Goal: Information Seeking & Learning: Learn about a topic

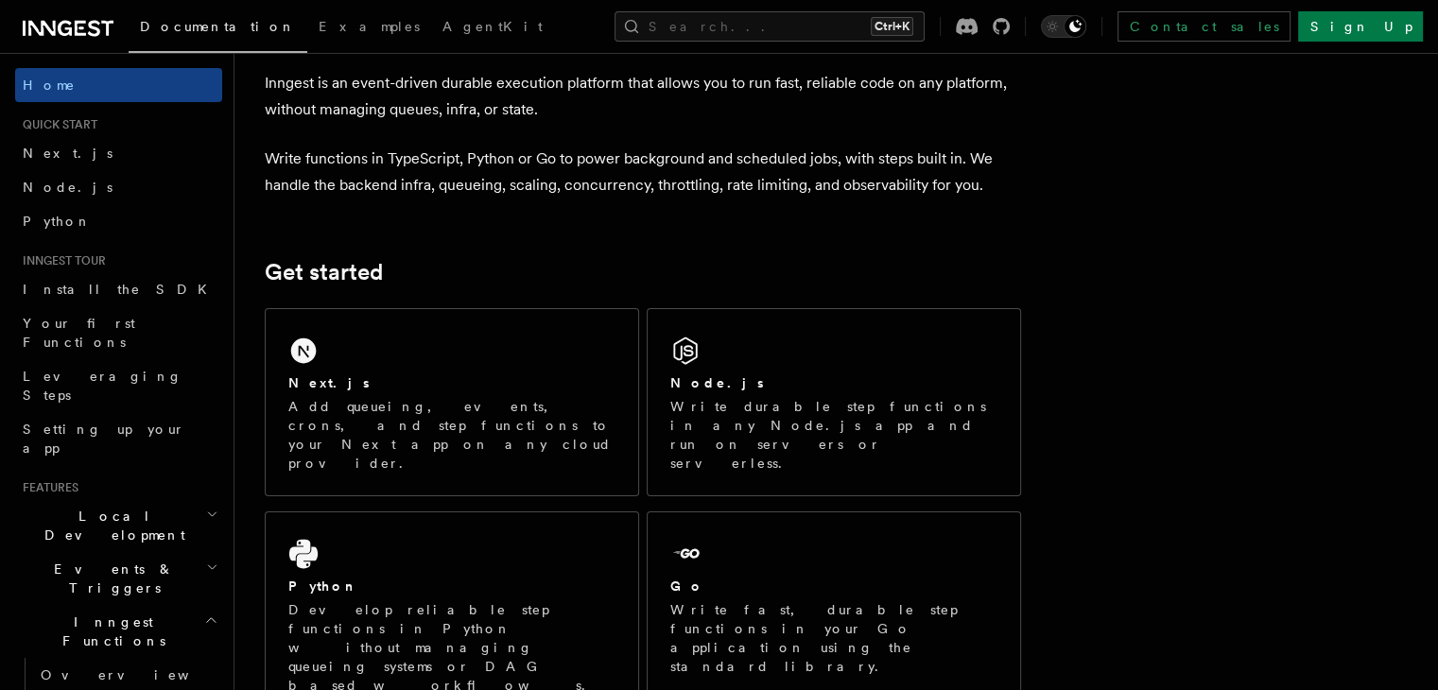
scroll to position [231, 0]
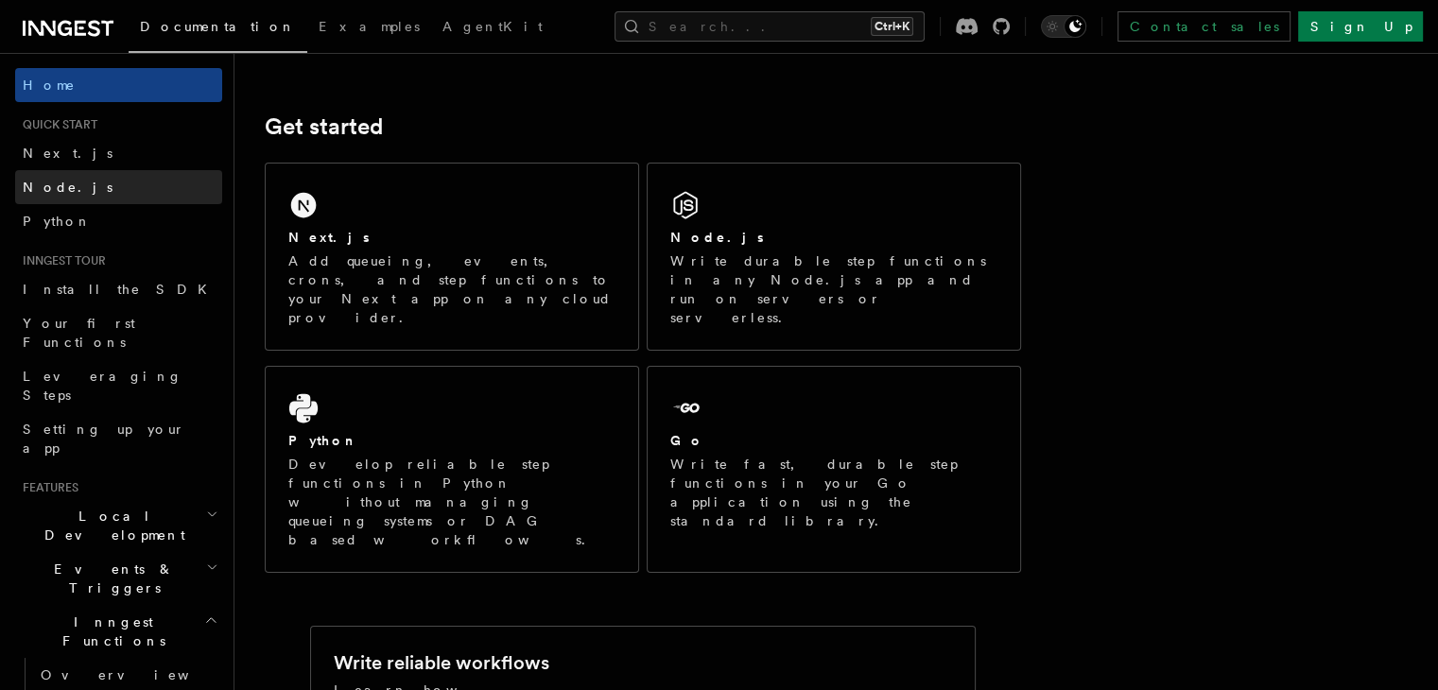
click at [107, 180] on link "Node.js" at bounding box center [118, 187] width 207 height 34
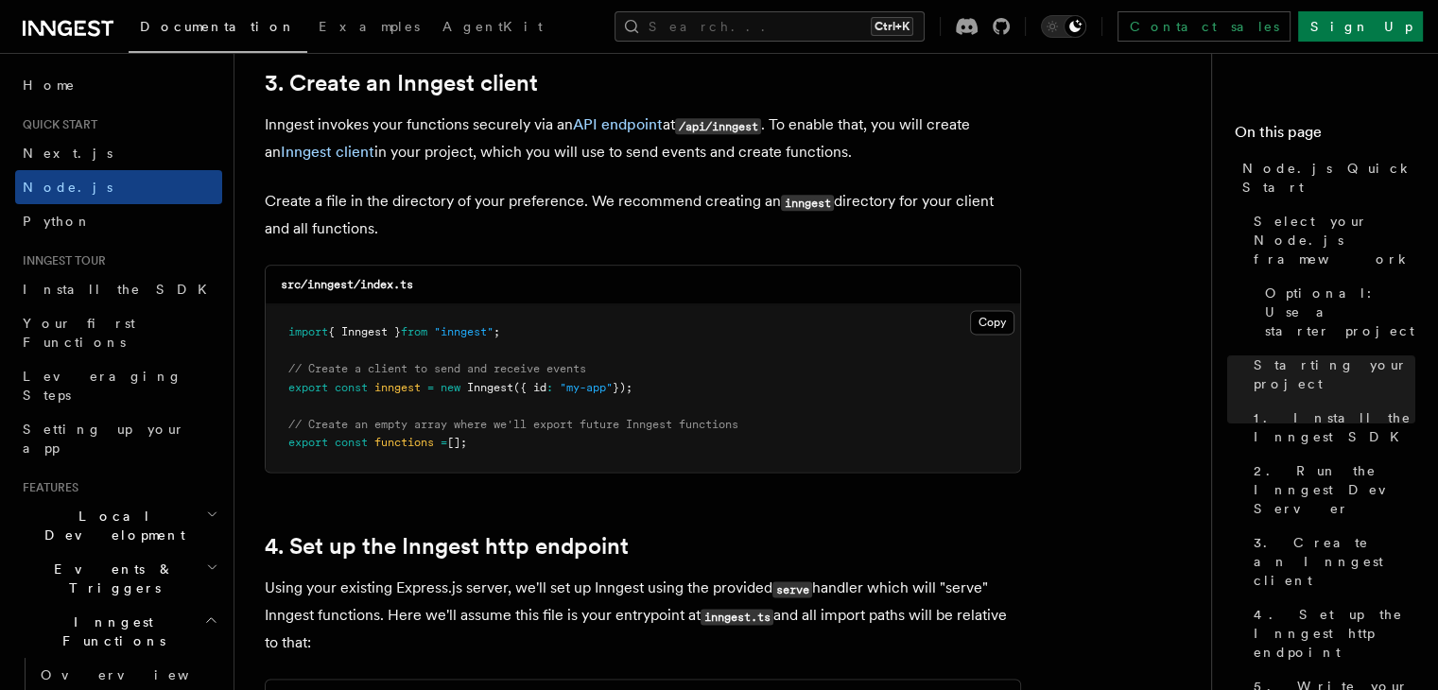
scroll to position [2356, 0]
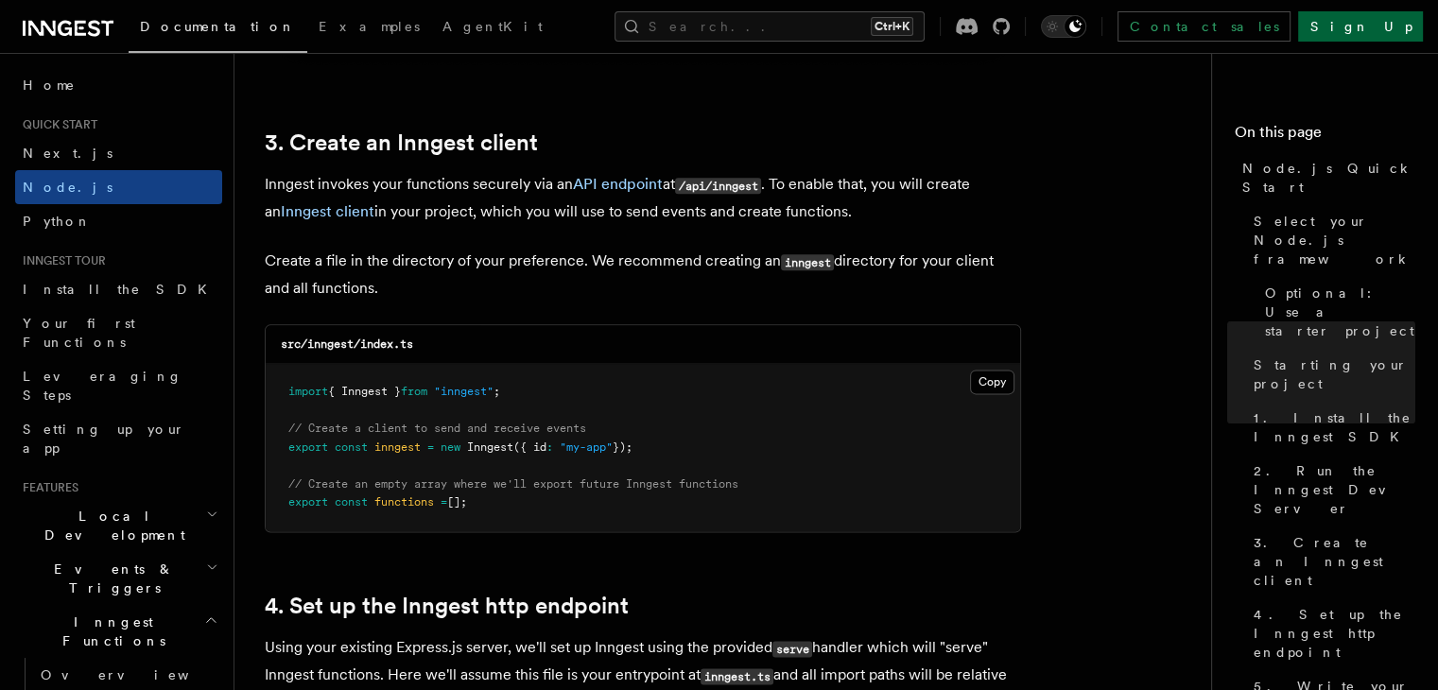
click at [1378, 11] on link "Sign Up" at bounding box center [1360, 26] width 125 height 30
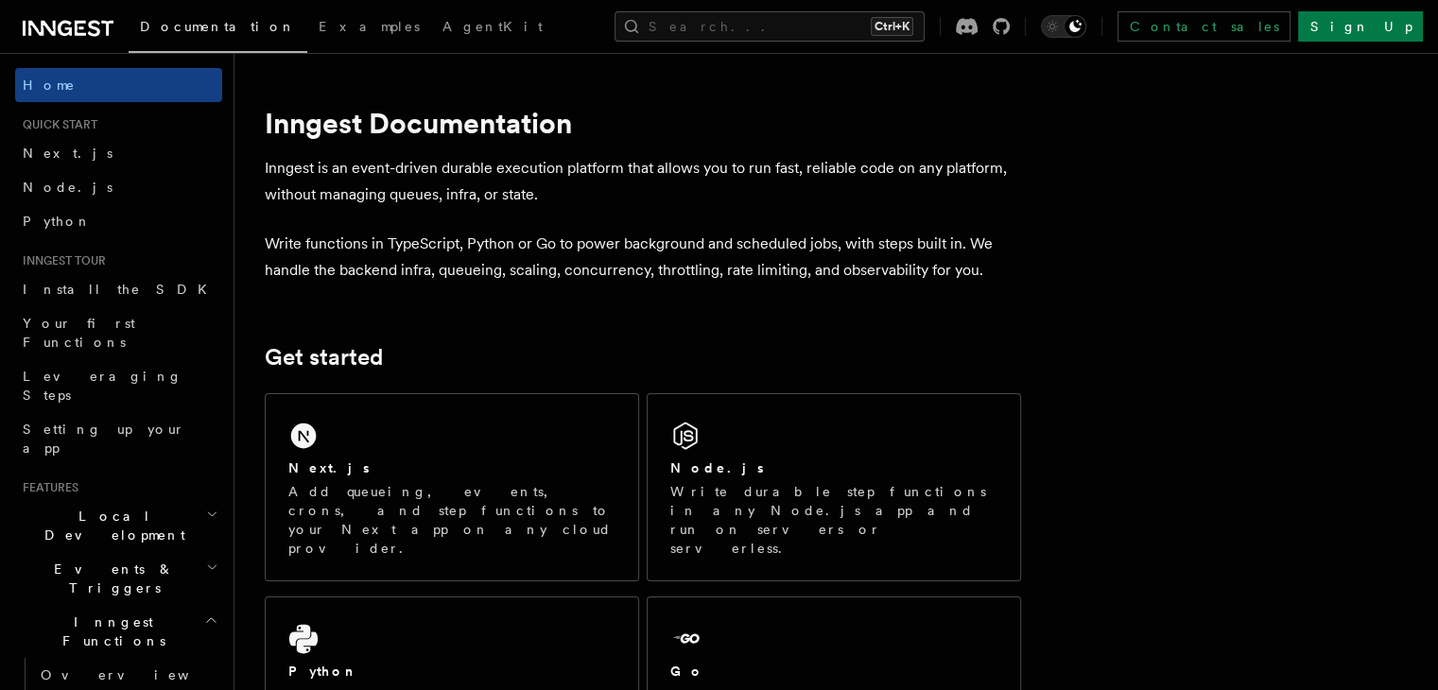
click at [58, 182] on span "Node.js" at bounding box center [68, 187] width 90 height 15
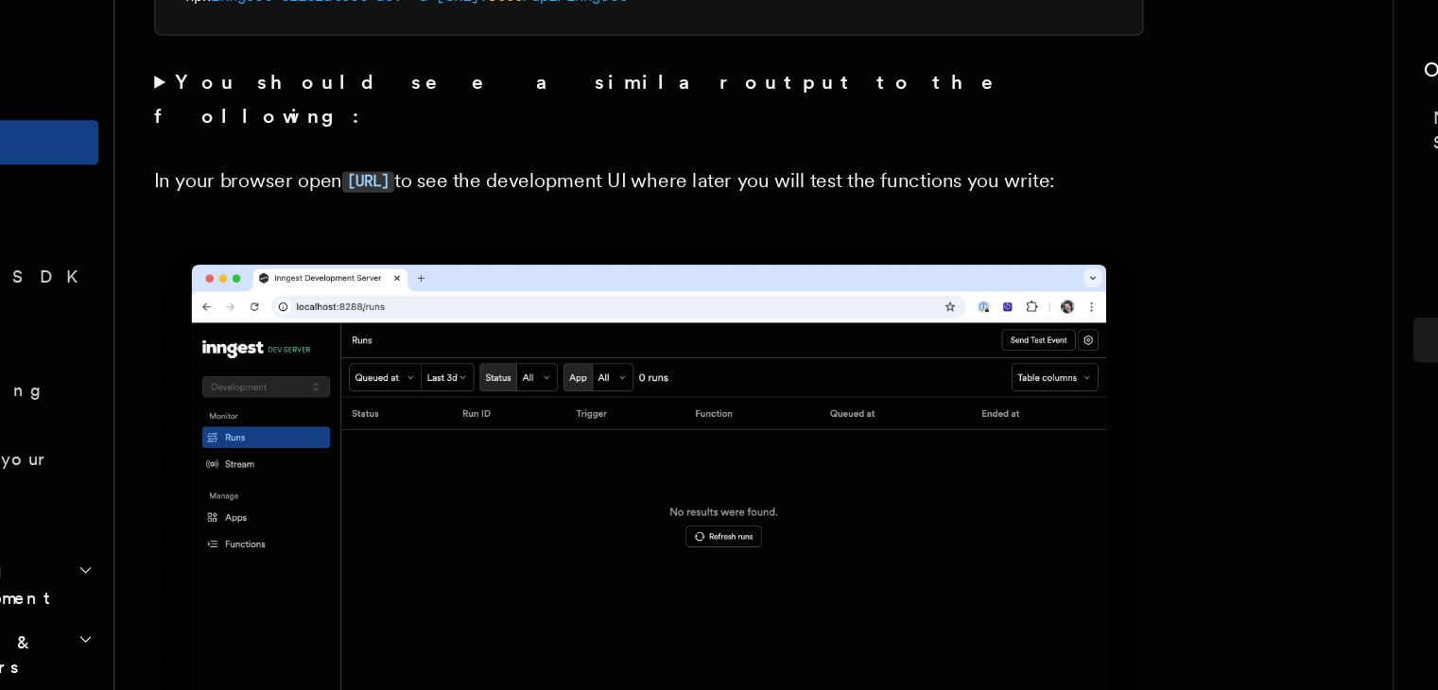
scroll to position [1689, 0]
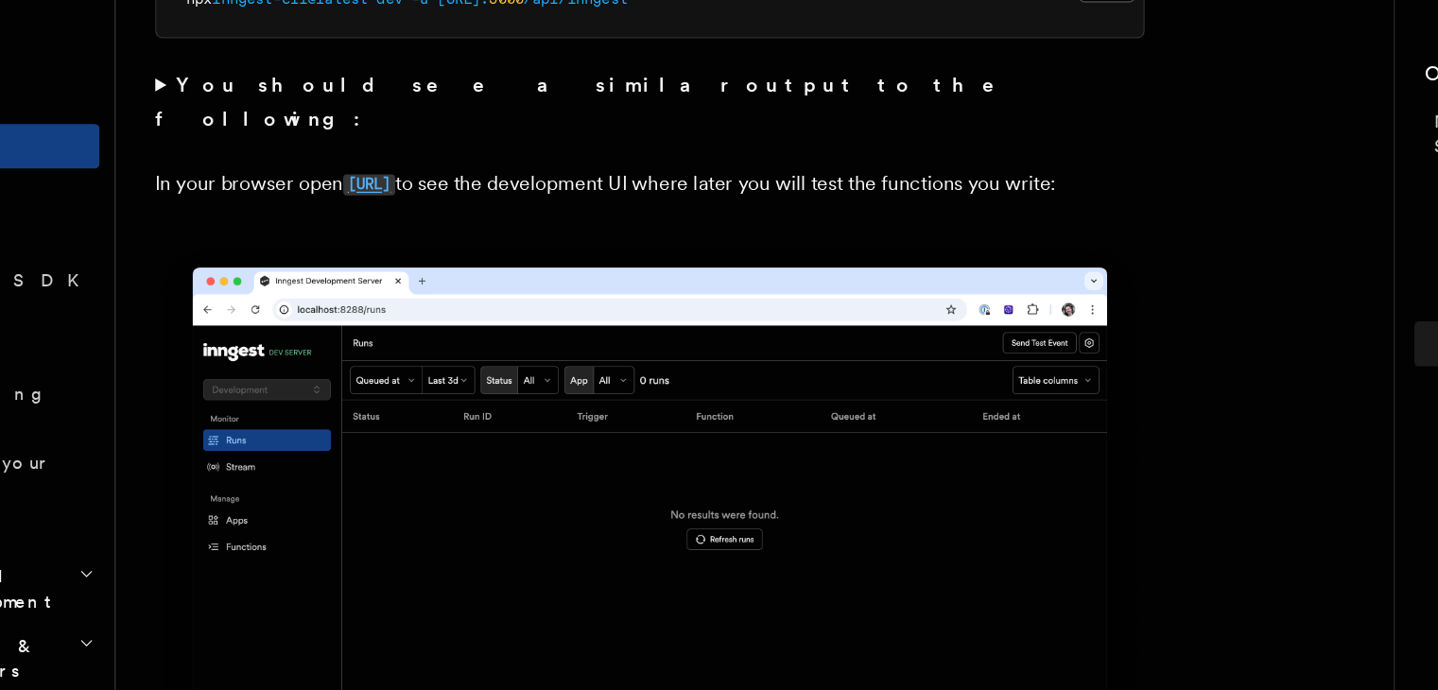
click at [438, 209] on code "[URL]" at bounding box center [428, 217] width 40 height 16
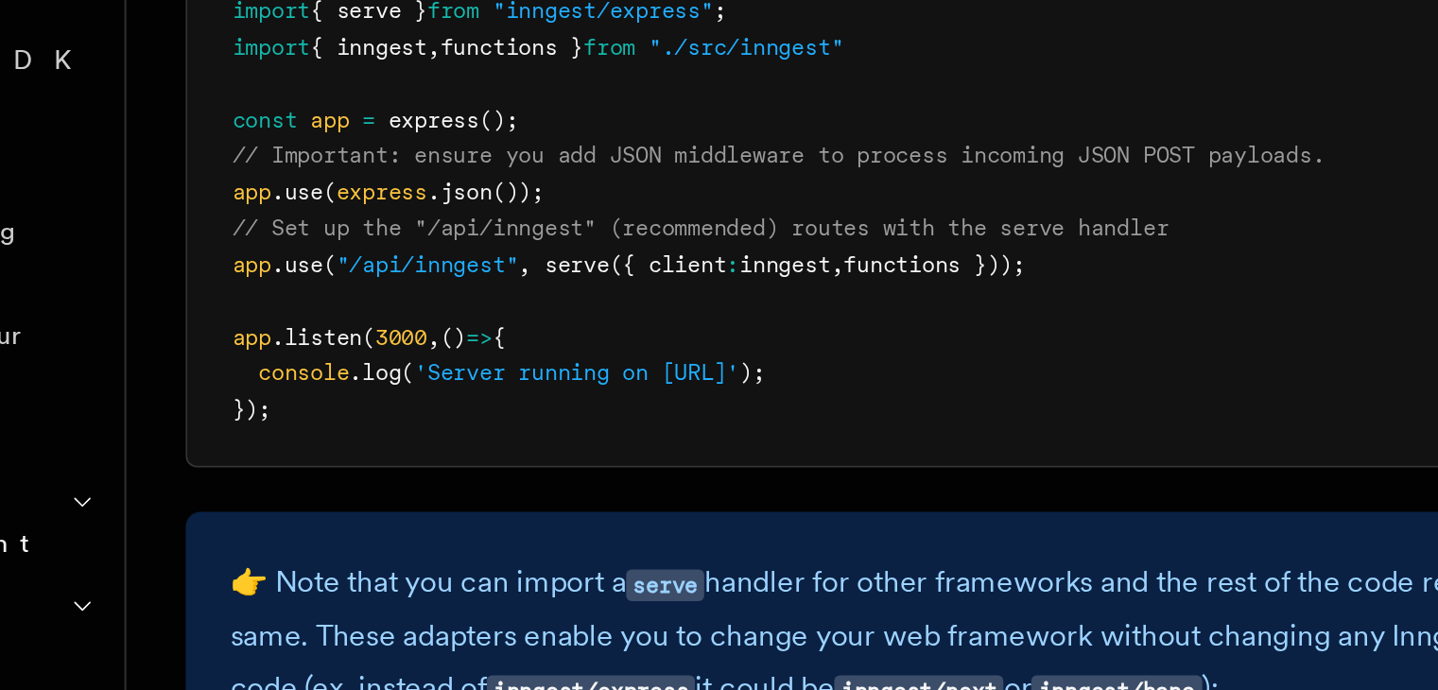
scroll to position [2916, 0]
